Goal: Entertainment & Leisure: Consume media (video, audio)

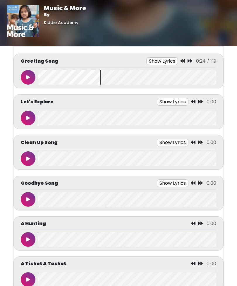
click at [32, 73] on button at bounding box center [28, 77] width 15 height 15
click at [30, 74] on button at bounding box center [28, 77] width 15 height 15
click at [30, 80] on button at bounding box center [28, 77] width 15 height 15
click at [29, 121] on button at bounding box center [28, 118] width 15 height 15
click at [32, 68] on div "Greeting Song Show Lyrics 0:00 / 0:00 Clap, clap, clap" at bounding box center [119, 70] width 196 height 27
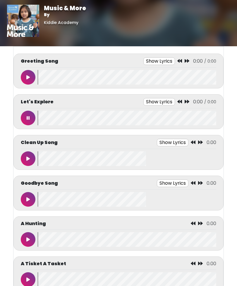
click at [28, 82] on button at bounding box center [28, 77] width 15 height 15
click at [34, 76] on button at bounding box center [28, 77] width 15 height 15
click at [29, 76] on icon at bounding box center [28, 77] width 4 height 5
click at [133, 284] on wave at bounding box center [127, 280] width 179 height 15
click at [40, 79] on wave at bounding box center [127, 77] width 179 height 15
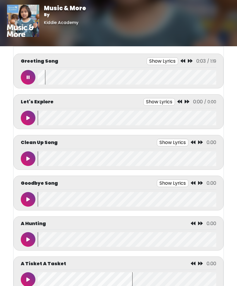
click at [40, 77] on wave at bounding box center [127, 77] width 179 height 15
click at [26, 111] on button at bounding box center [28, 118] width 15 height 15
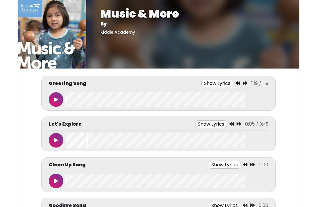
click at [59, 139] on button at bounding box center [56, 140] width 15 height 15
click at [51, 139] on button at bounding box center [56, 140] width 15 height 15
click at [50, 135] on button at bounding box center [56, 140] width 15 height 15
click at [66, 140] on wave at bounding box center [167, 140] width 202 height 15
click at [58, 143] on button at bounding box center [56, 140] width 15 height 15
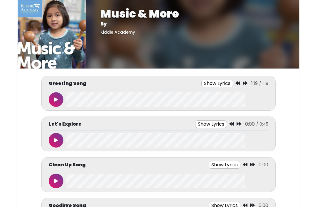
click at [57, 140] on icon at bounding box center [56, 140] width 4 height 5
click at [57, 140] on button at bounding box center [56, 140] width 15 height 15
click at [57, 140] on icon at bounding box center [56, 140] width 4 height 5
click at [59, 142] on button at bounding box center [56, 140] width 15 height 15
click at [57, 141] on icon at bounding box center [56, 140] width 4 height 5
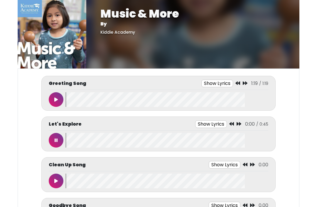
click at [54, 135] on button at bounding box center [56, 140] width 15 height 15
click at [53, 141] on button at bounding box center [56, 140] width 15 height 15
click at [237, 123] on icon at bounding box center [238, 124] width 5 height 5
click at [52, 142] on button at bounding box center [56, 140] width 15 height 15
click at [53, 139] on button at bounding box center [56, 140] width 15 height 15
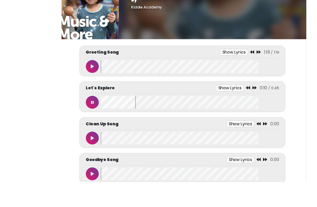
scroll to position [19, 0]
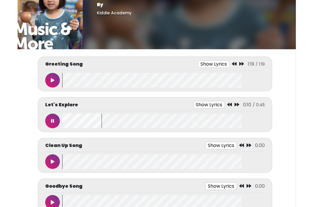
click at [229, 104] on icon at bounding box center [229, 104] width 5 height 5
click at [52, 118] on button at bounding box center [52, 121] width 15 height 15
click at [54, 122] on icon at bounding box center [53, 121] width 4 height 5
click at [49, 120] on button at bounding box center [52, 121] width 15 height 15
click at [50, 120] on button at bounding box center [52, 121] width 15 height 15
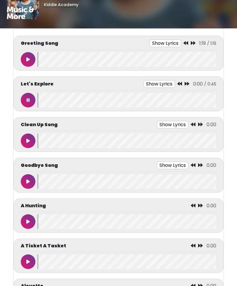
scroll to position [19, 0]
